Goal: Navigation & Orientation: Find specific page/section

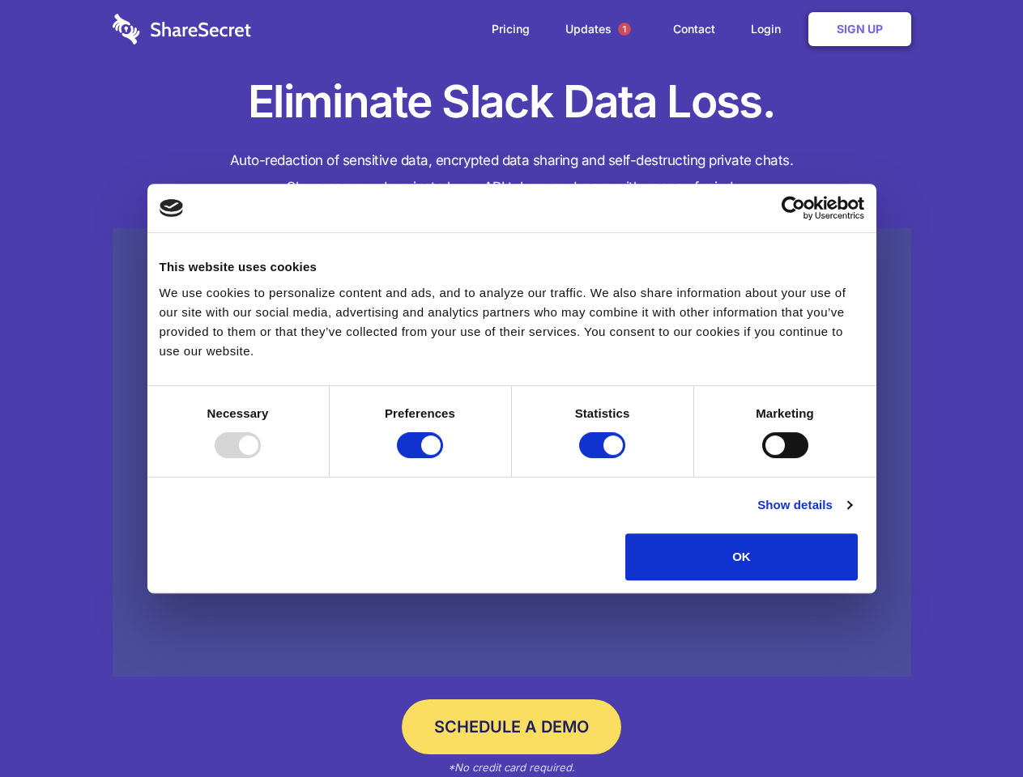
click at [261, 458] on div at bounding box center [238, 445] width 46 height 26
click at [443, 458] on input "Preferences" at bounding box center [420, 445] width 46 height 26
checkbox input "false"
click at [604, 458] on input "Statistics" at bounding box center [602, 445] width 46 height 26
checkbox input "false"
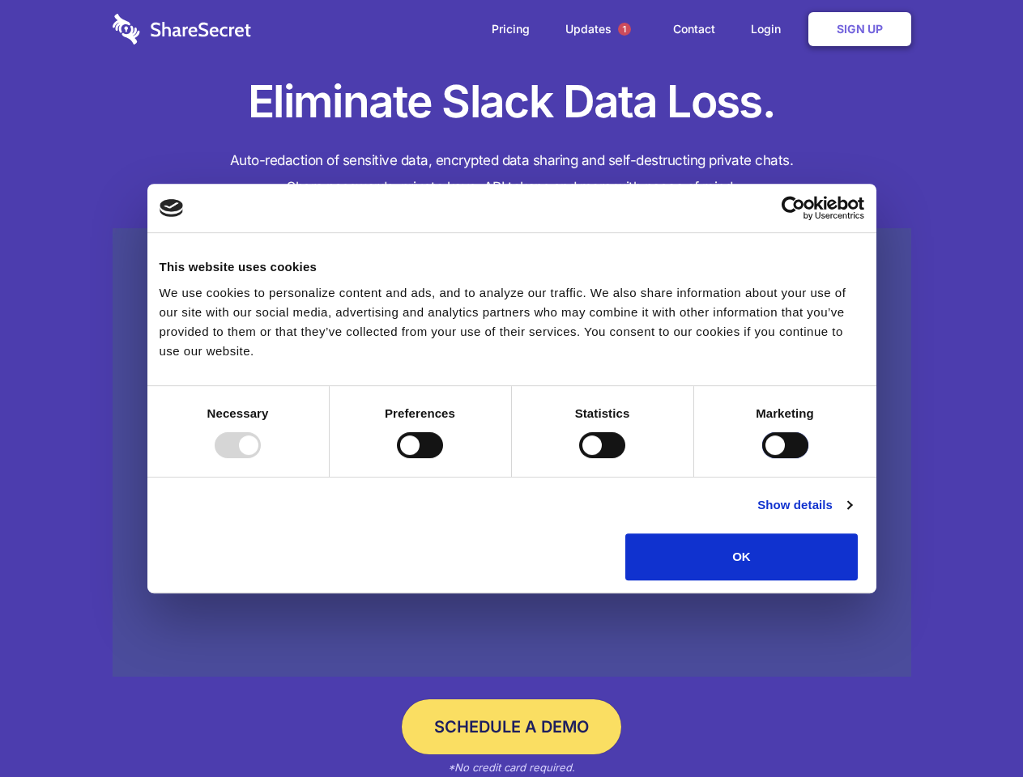
click at [762, 458] on input "Marketing" at bounding box center [785, 445] width 46 height 26
checkbox input "true"
click at [851, 515] on link "Show details" at bounding box center [804, 505] width 94 height 19
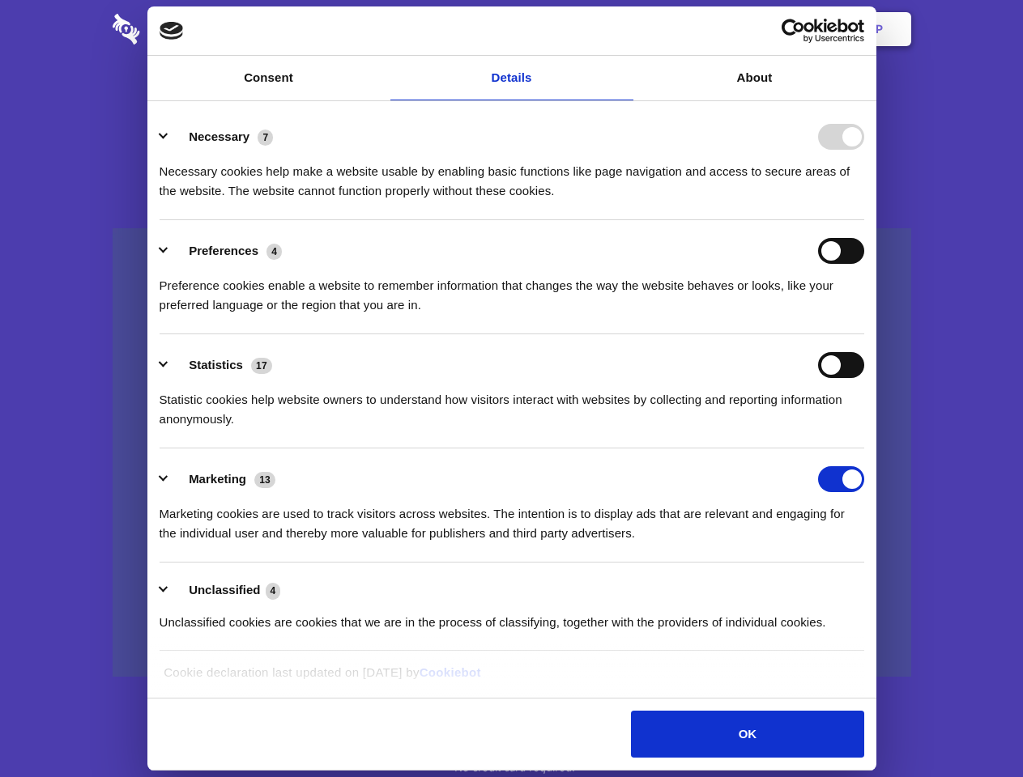
click at [864, 220] on li "Necessary 7 Necessary cookies help make a website usable by enabling basic func…" at bounding box center [512, 163] width 704 height 114
click at [623, 29] on span "1" at bounding box center [624, 29] width 13 height 13
